Goal: Navigation & Orientation: Find specific page/section

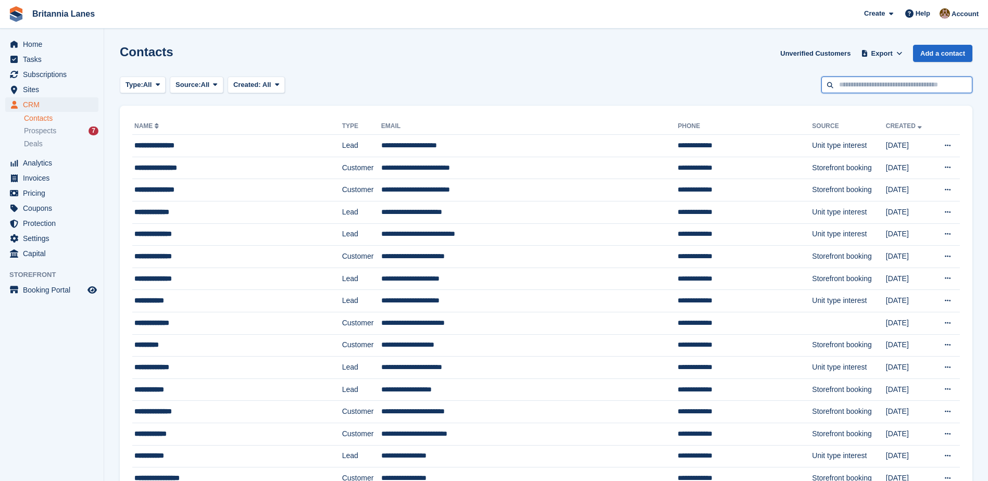
click at [873, 82] on input "text" at bounding box center [896, 85] width 151 height 17
type input "*******"
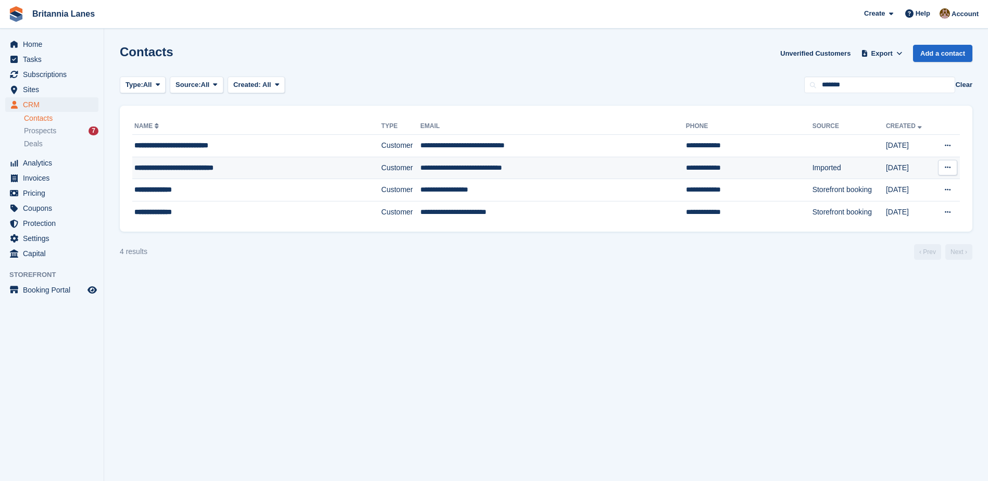
click at [445, 164] on td "**********" at bounding box center [553, 168] width 266 height 22
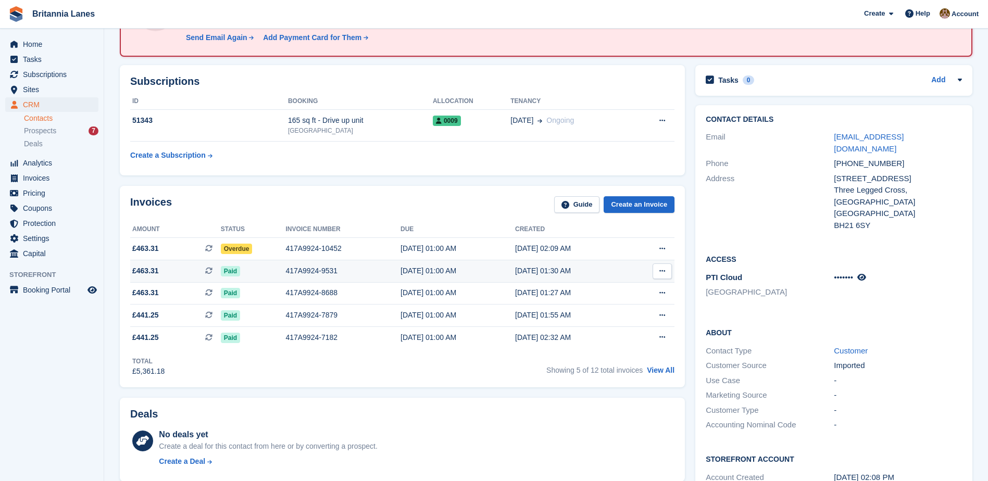
scroll to position [52, 0]
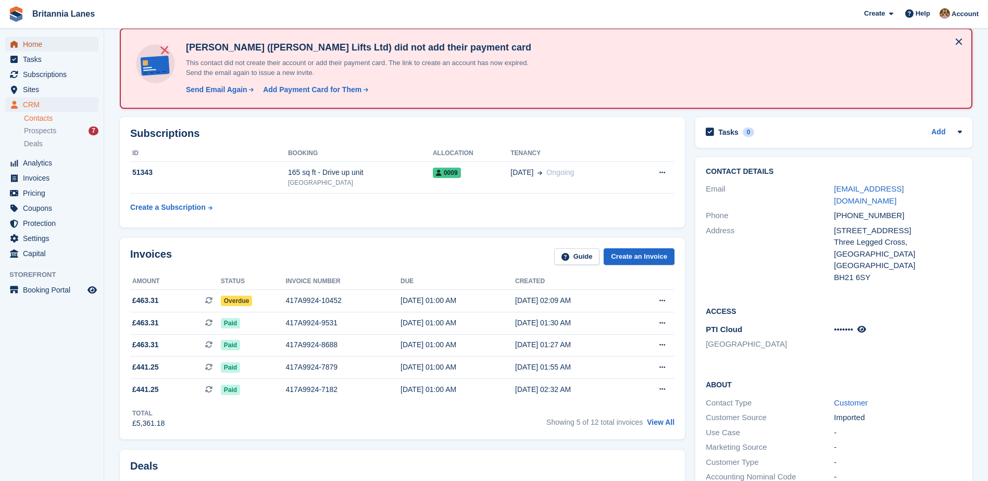
click at [40, 45] on span "Home" at bounding box center [54, 44] width 62 height 15
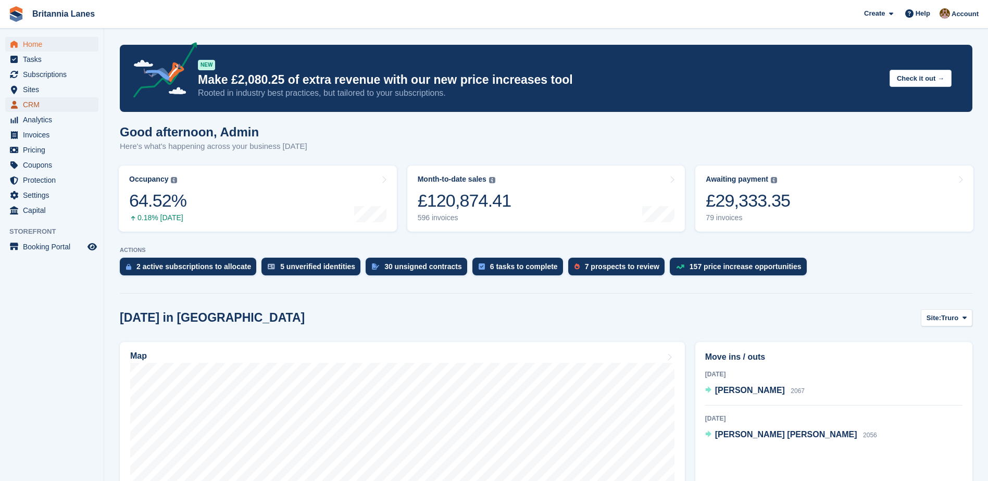
click at [49, 104] on span "CRM" at bounding box center [54, 104] width 62 height 15
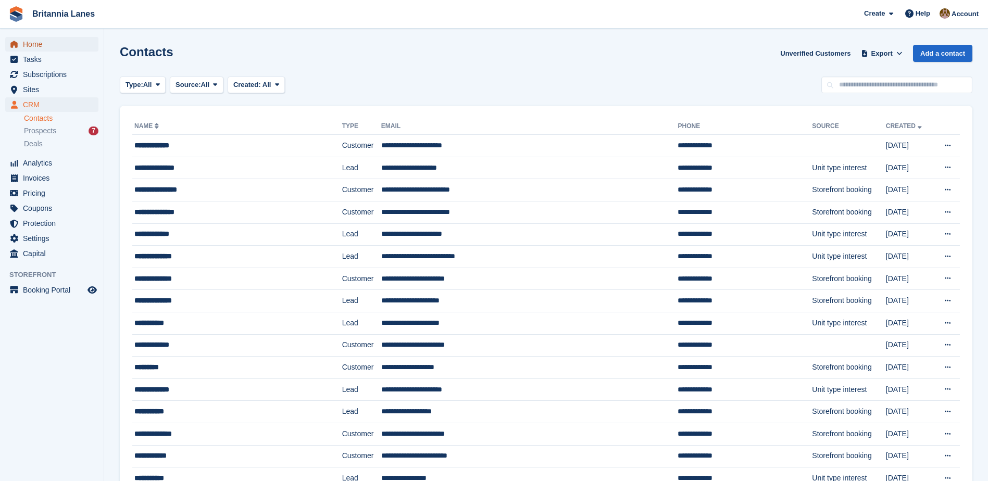
click at [40, 43] on span "Home" at bounding box center [54, 44] width 62 height 15
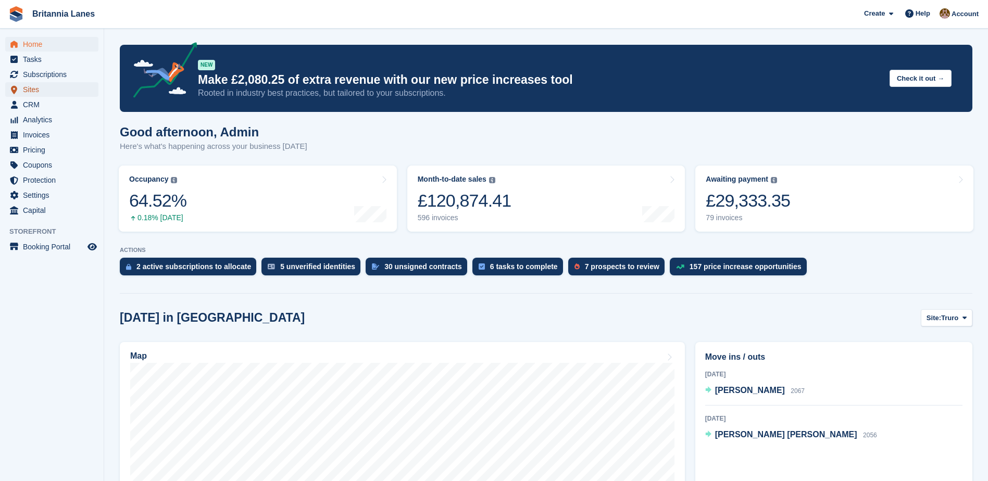
click at [42, 85] on span "Sites" at bounding box center [54, 89] width 62 height 15
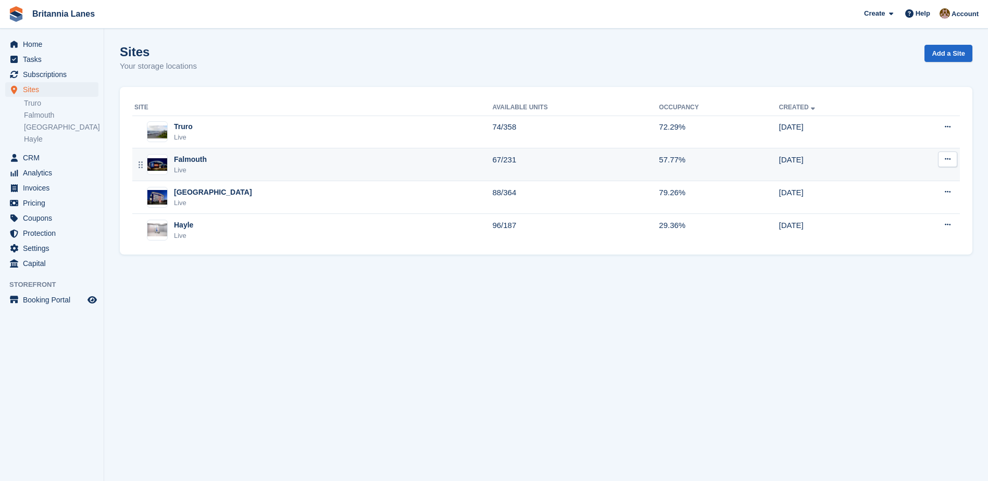
click at [161, 162] on img at bounding box center [157, 164] width 20 height 12
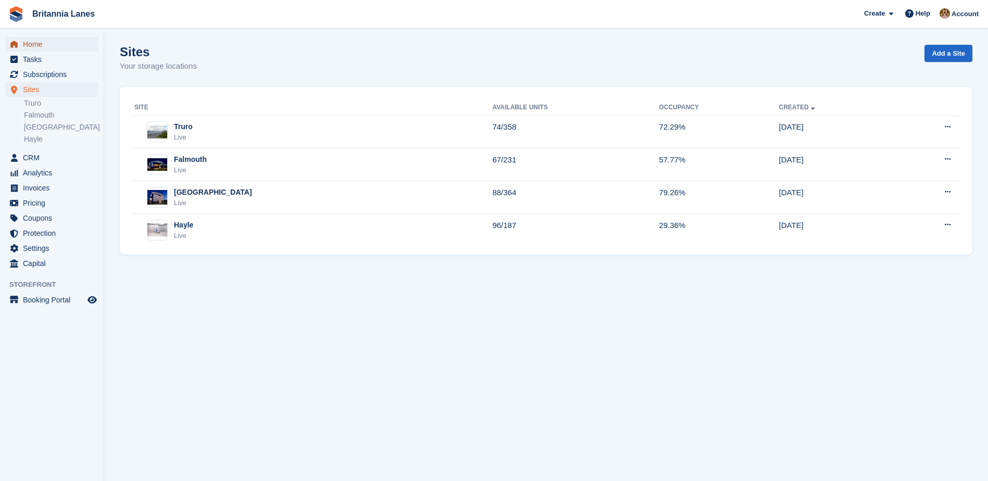
click at [31, 43] on span "Home" at bounding box center [54, 44] width 62 height 15
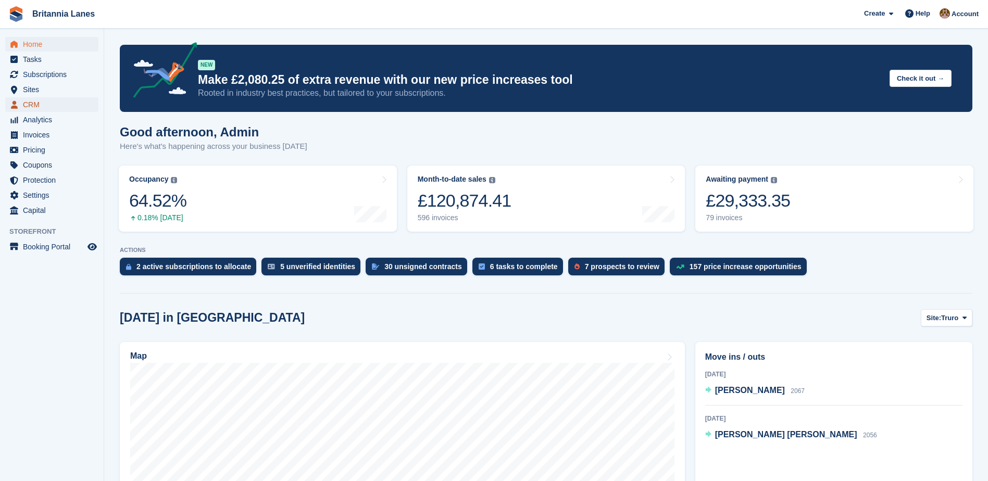
click at [28, 106] on span "CRM" at bounding box center [54, 104] width 62 height 15
